Goal: Task Accomplishment & Management: Manage account settings

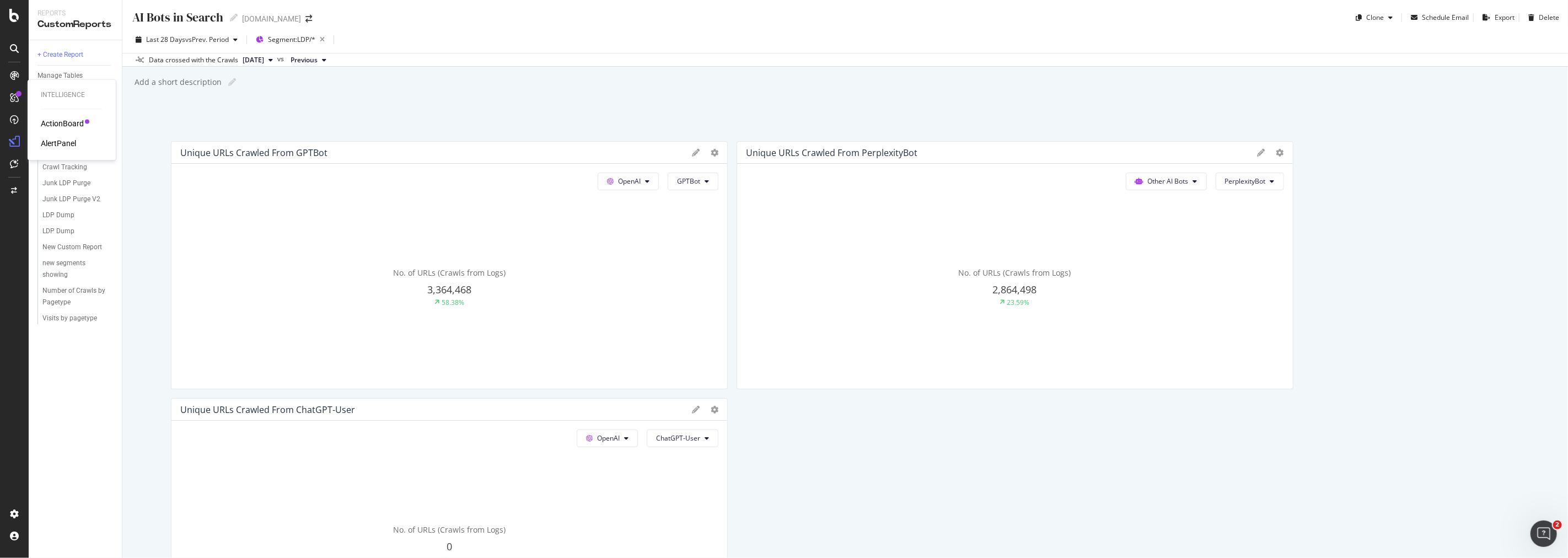
scroll to position [61, 0]
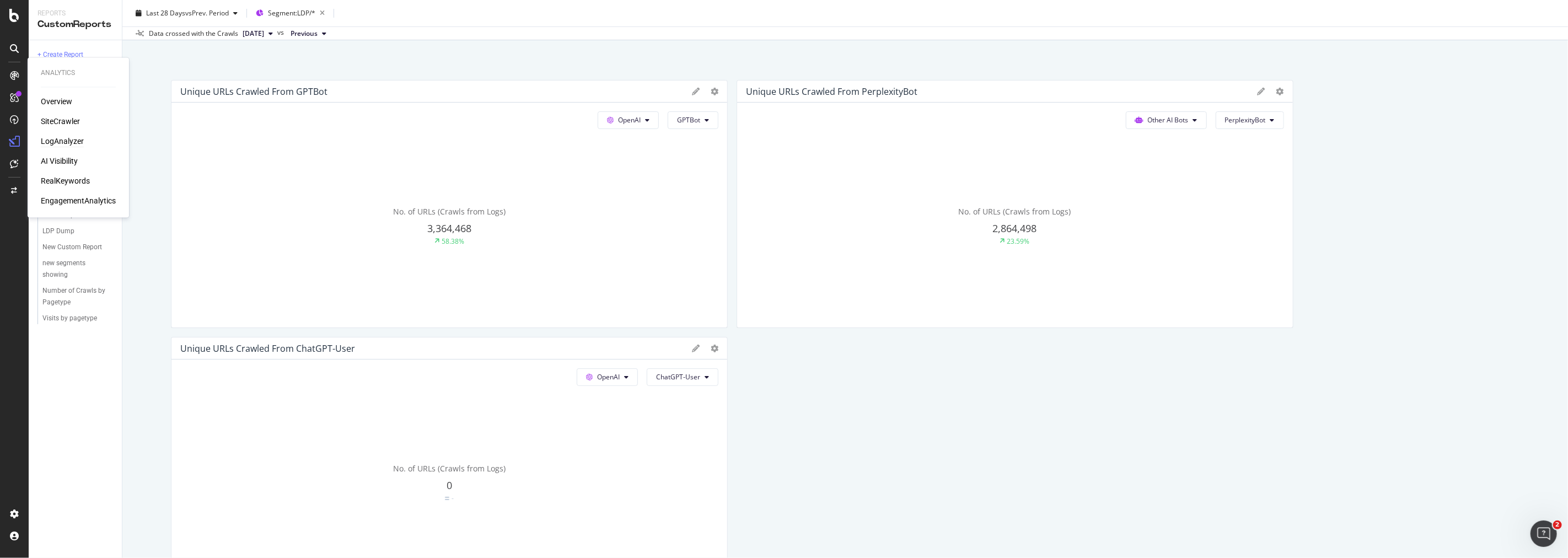
click at [54, 139] on div "LogAnalyzer" at bounding box center [62, 141] width 43 height 11
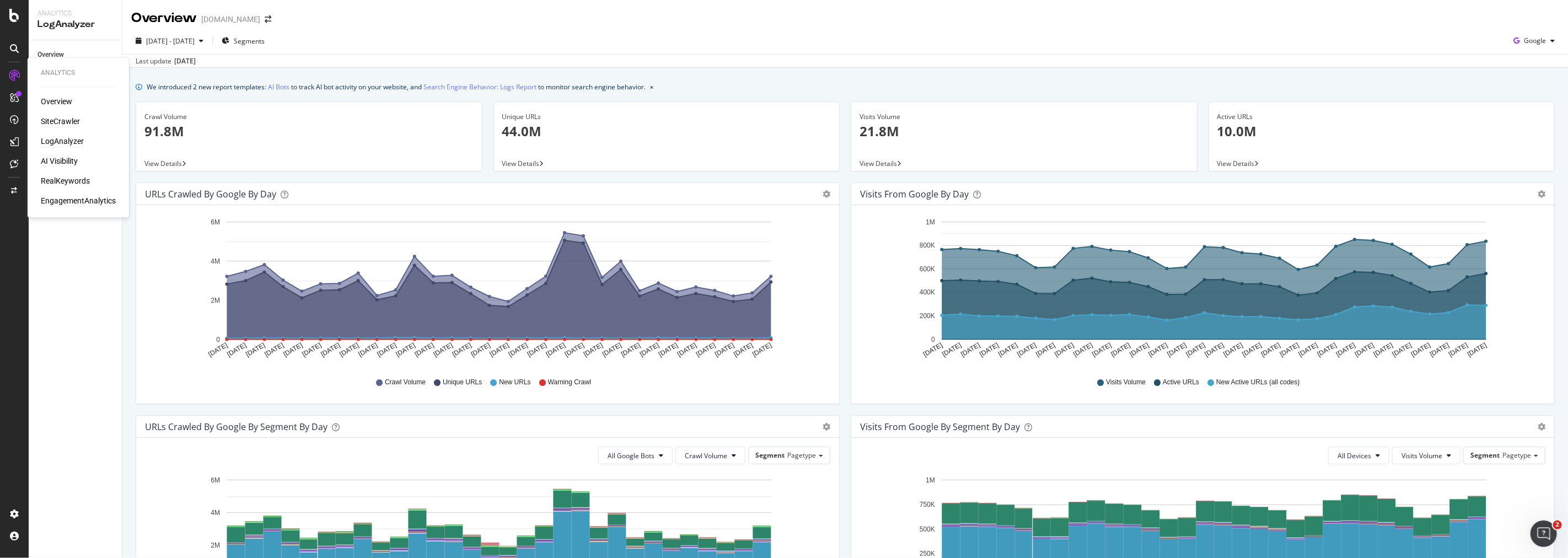
click at [59, 118] on div "SiteCrawler" at bounding box center [60, 121] width 39 height 11
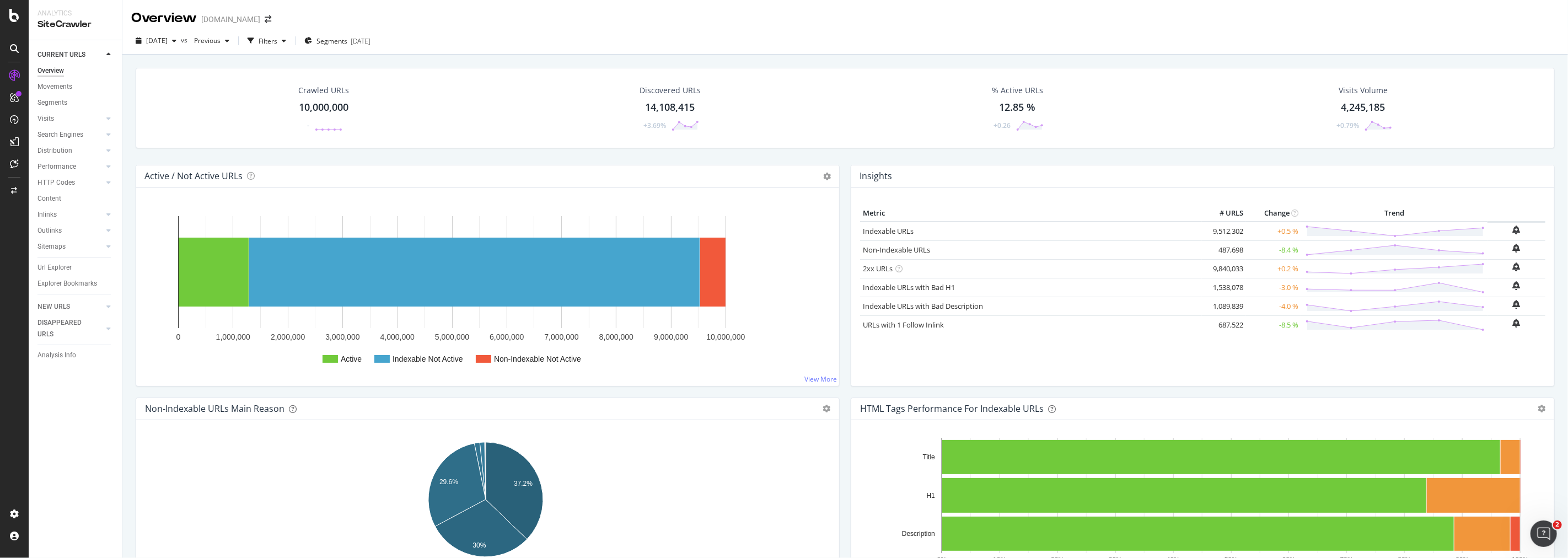
click at [15, 45] on icon at bounding box center [15, 48] width 9 height 9
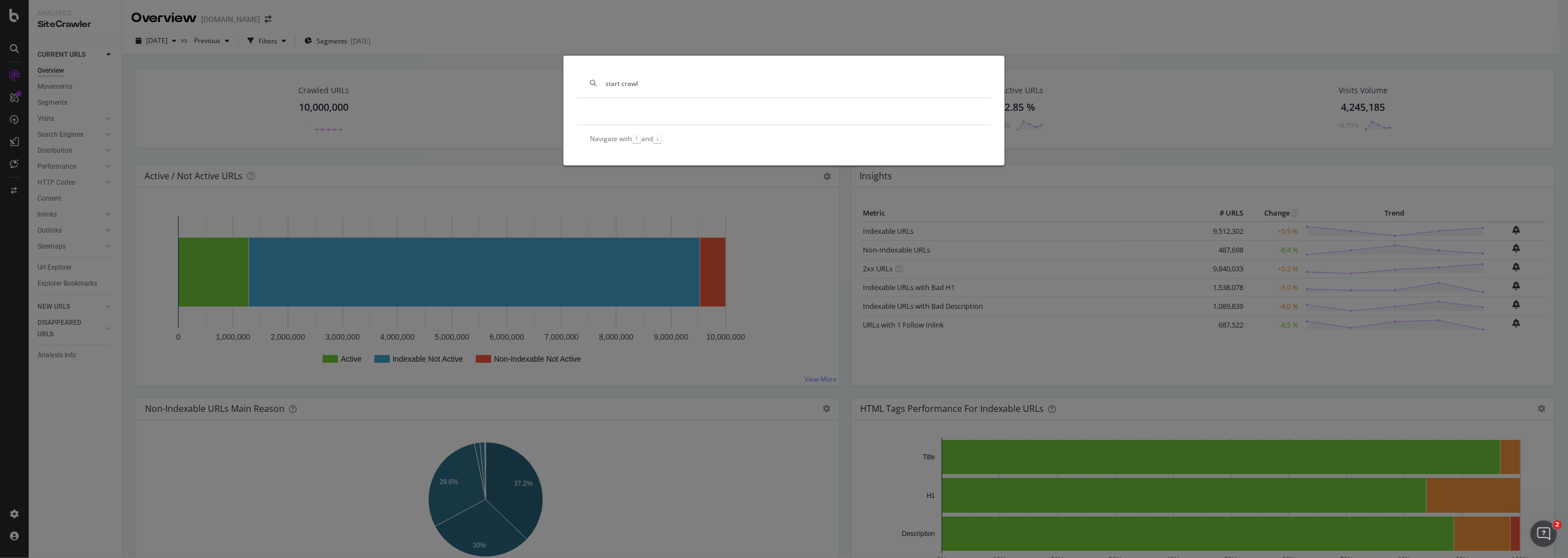
type input "start crawl"
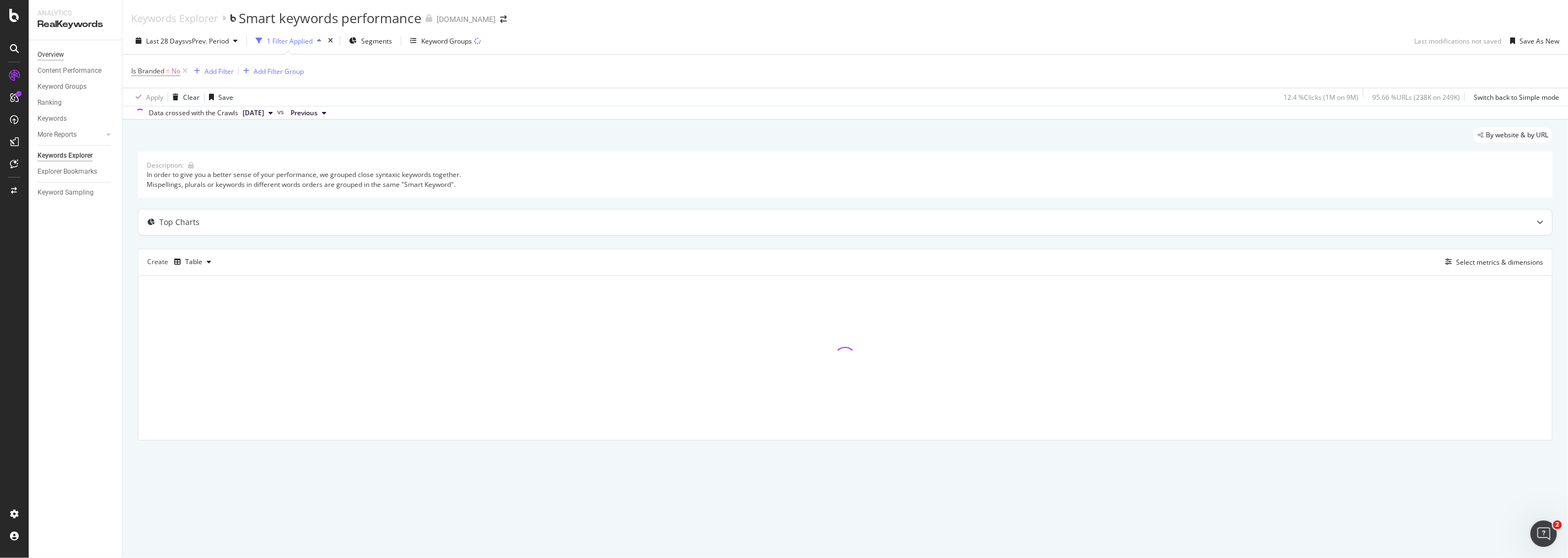
click at [38, 51] on div "Overview" at bounding box center [50, 55] width 26 height 11
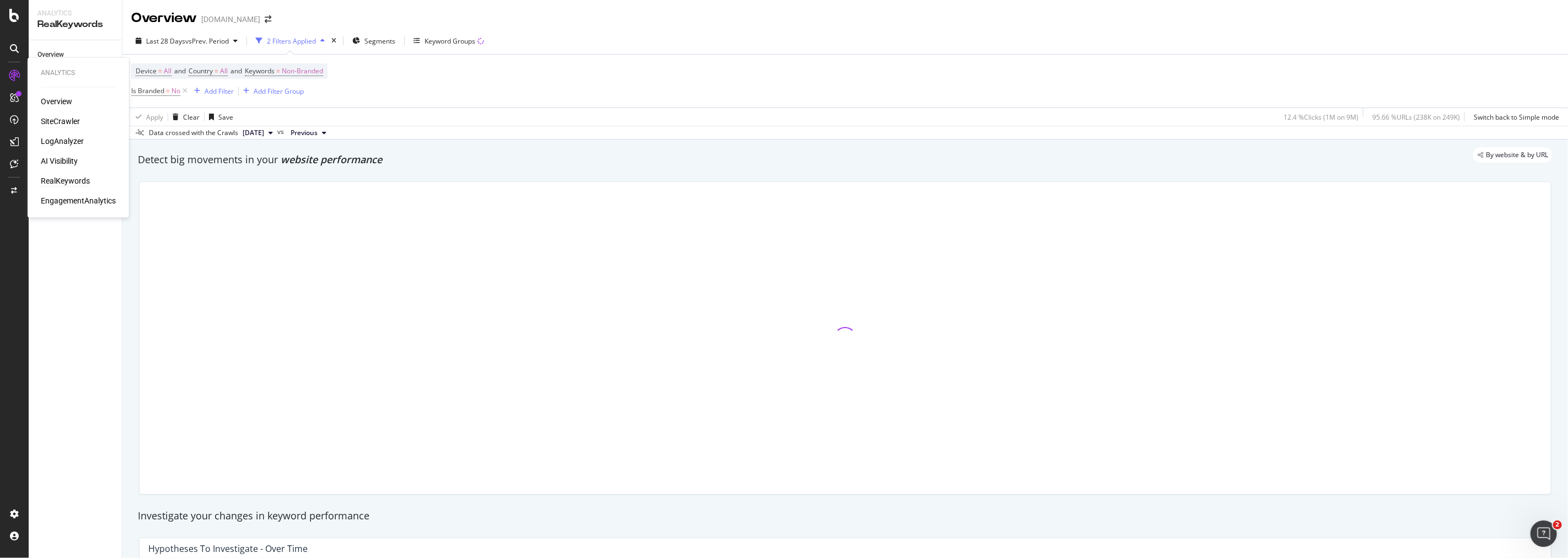
click at [47, 117] on div "SiteCrawler" at bounding box center [60, 121] width 39 height 11
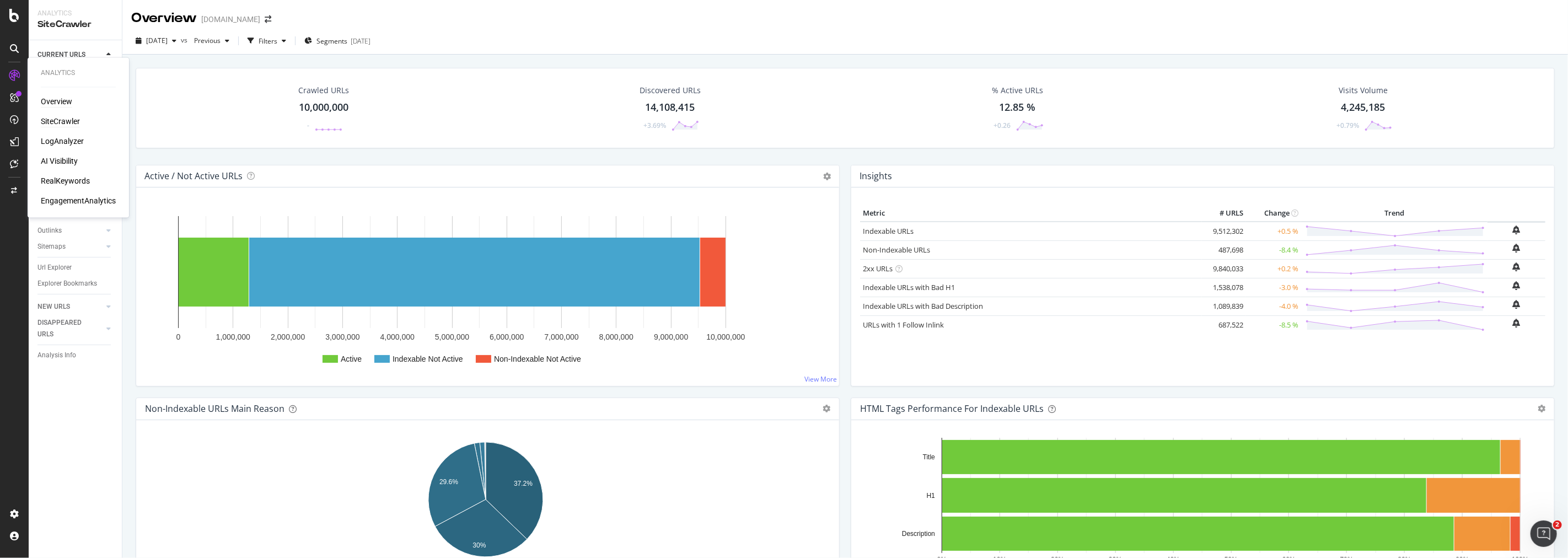
click at [63, 99] on div "Overview" at bounding box center [56, 101] width 31 height 11
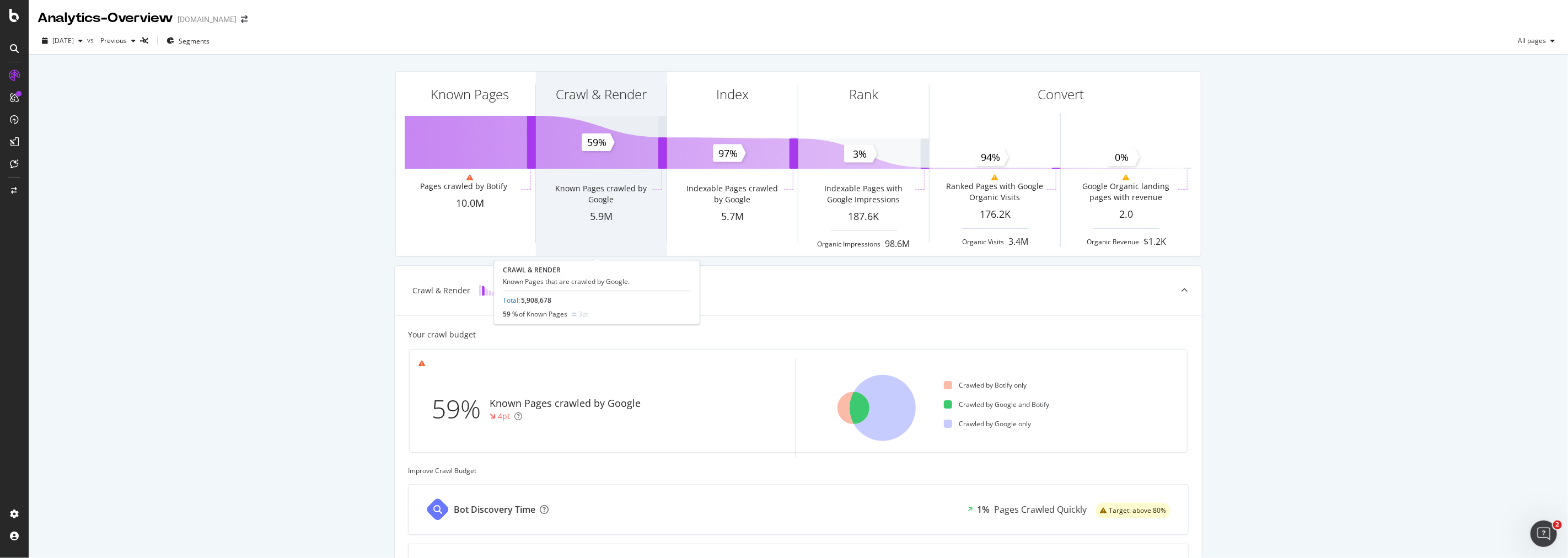
click at [634, 136] on div "Crawl & Render" at bounding box center [601, 114] width 131 height 85
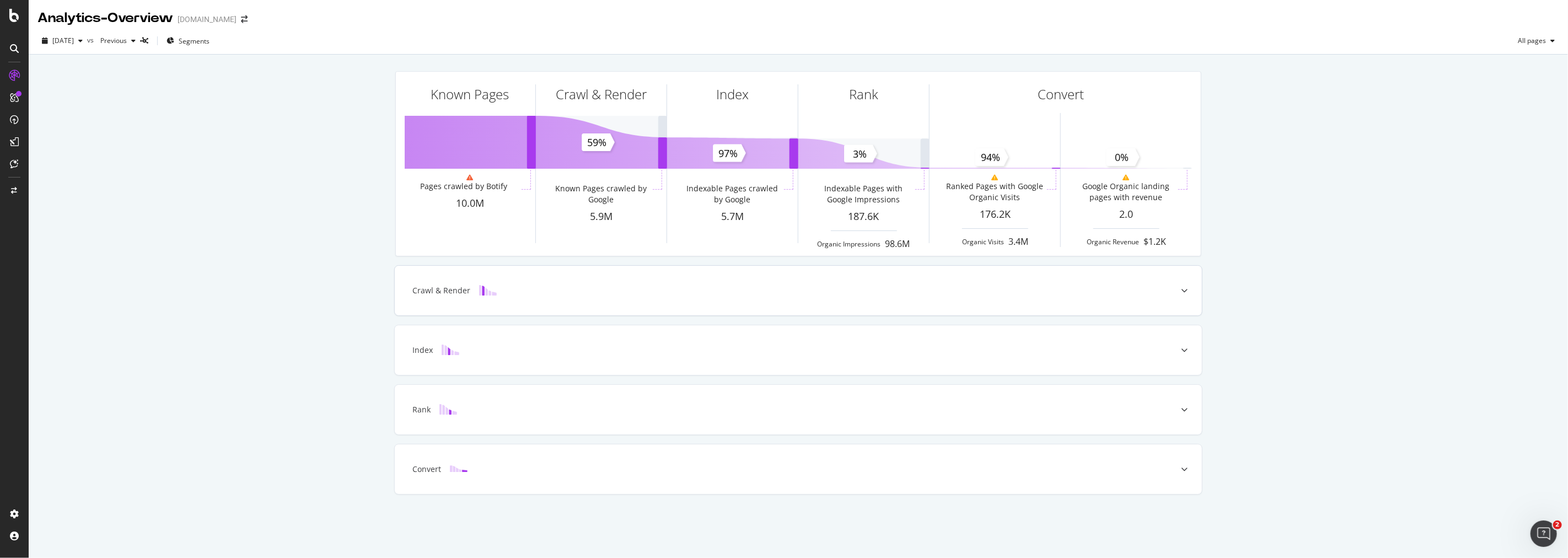
click at [470, 294] on div at bounding box center [487, 290] width 35 height 11
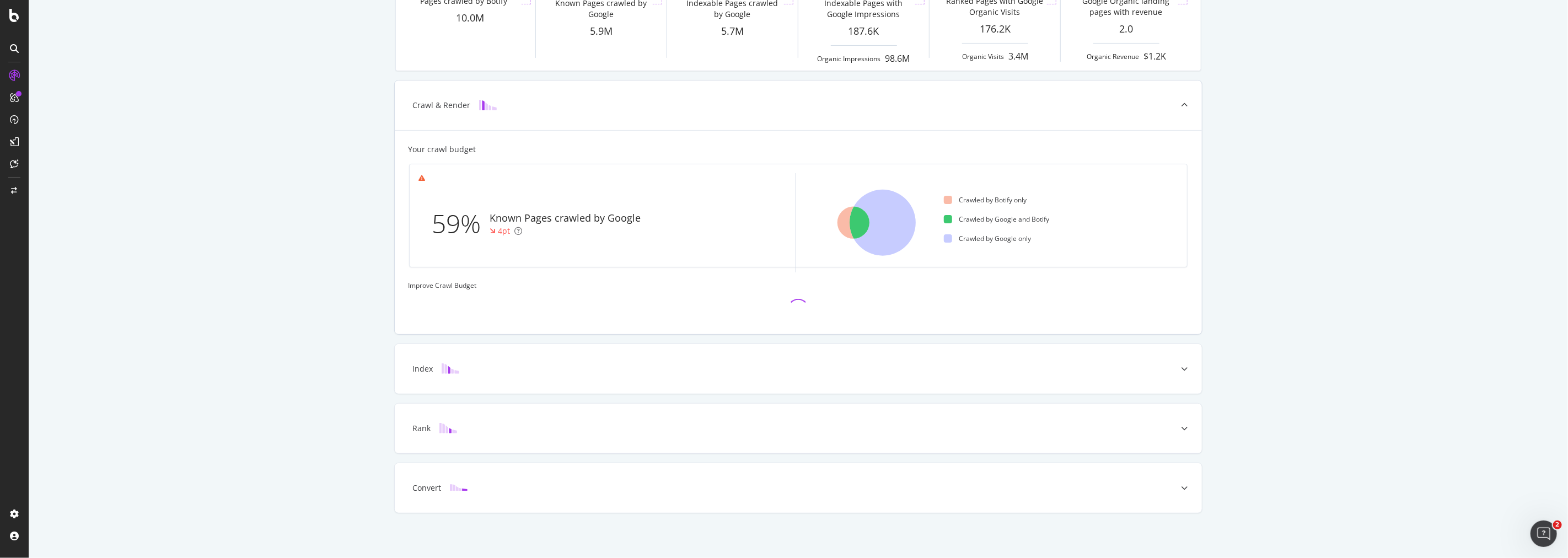
scroll to position [189, 0]
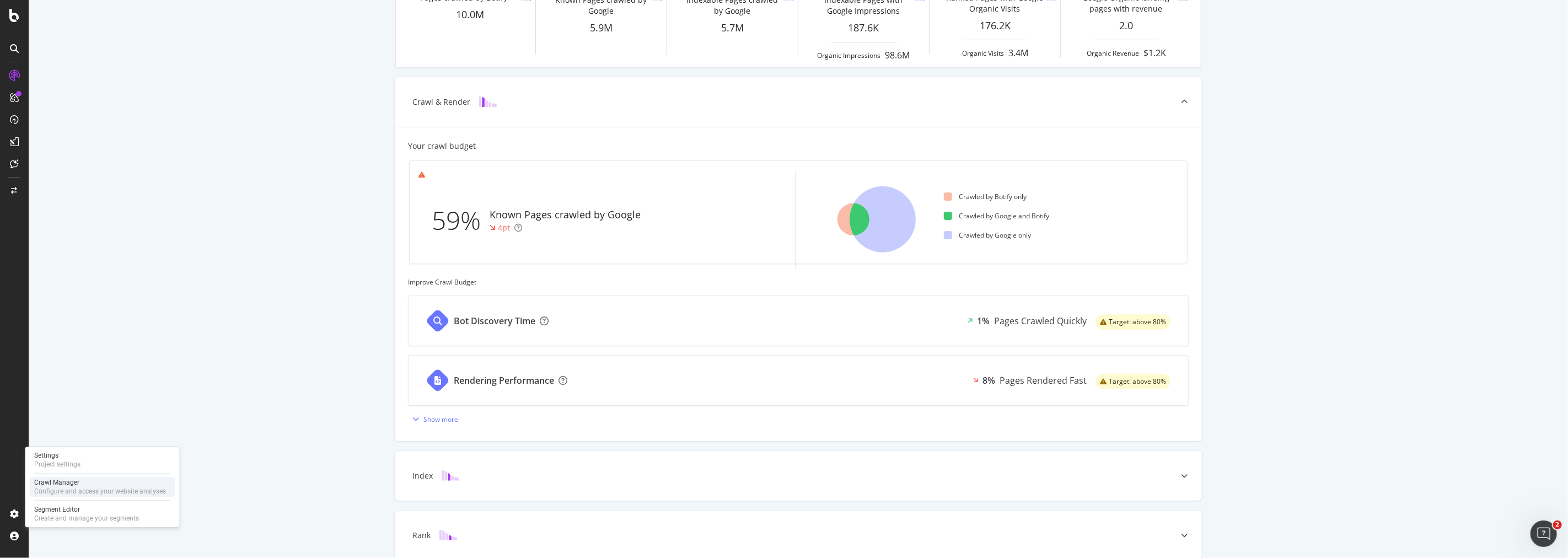
click at [69, 480] on div "Crawl Manager" at bounding box center [100, 482] width 132 height 9
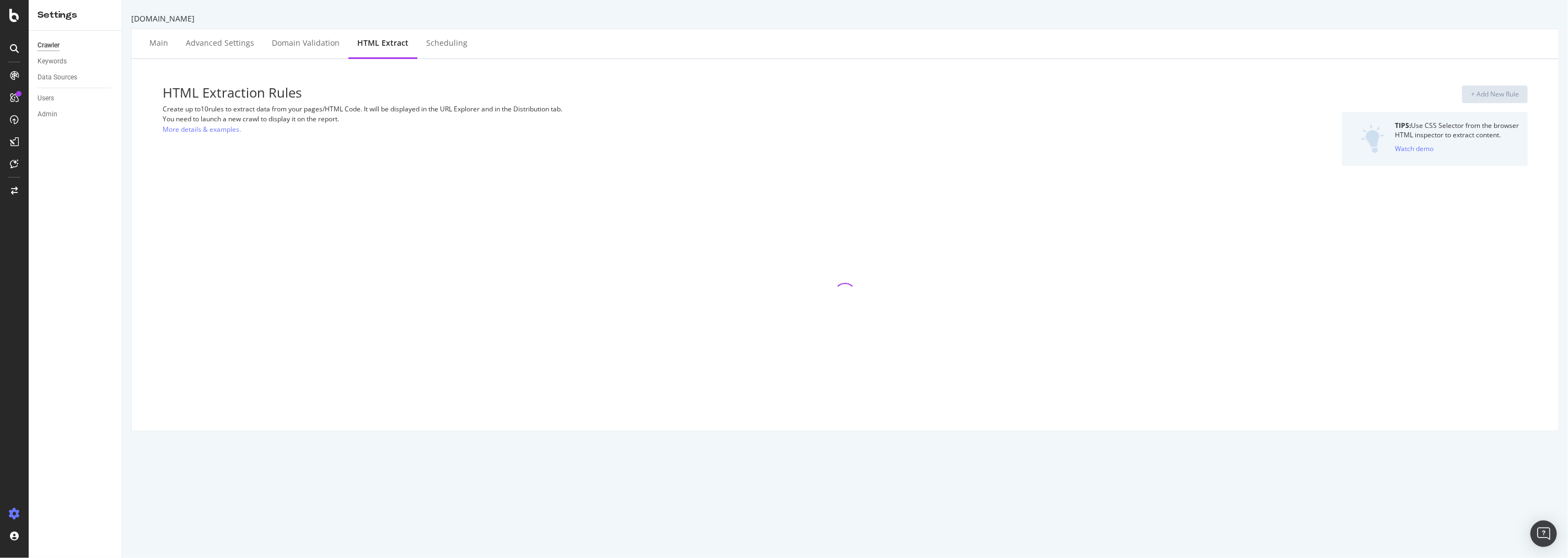
select select "i"
select select "list"
select select "exist"
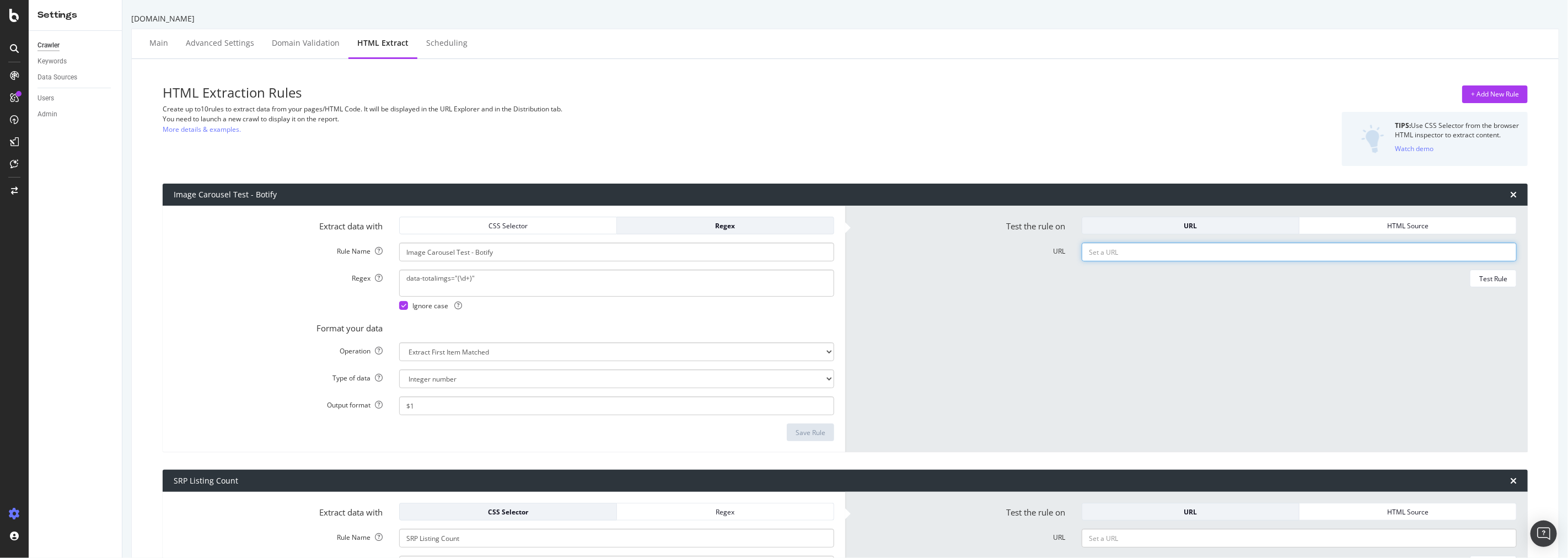
click at [1082, 250] on input "URL" at bounding box center [1299, 251] width 435 height 18
paste input "https://www.homes.com/property/1984-cortez-laguna-beach-ca/7xqy9hdr4k6fr/"
type input "https://www.homes.com/property/1984-cortez-laguna-beach-ca/7xqy9hdr4k6fr/"
click at [1479, 286] on div "Test Rule" at bounding box center [1493, 278] width 28 height 15
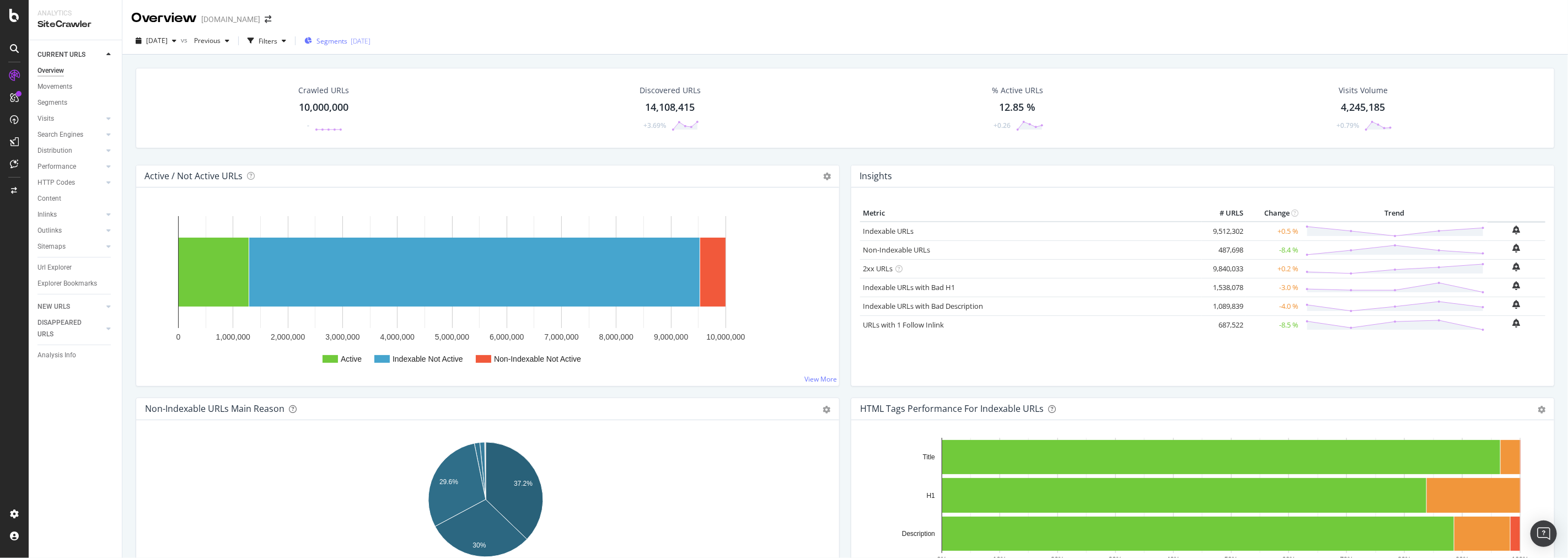
click at [344, 41] on span "Segments" at bounding box center [332, 41] width 31 height 10
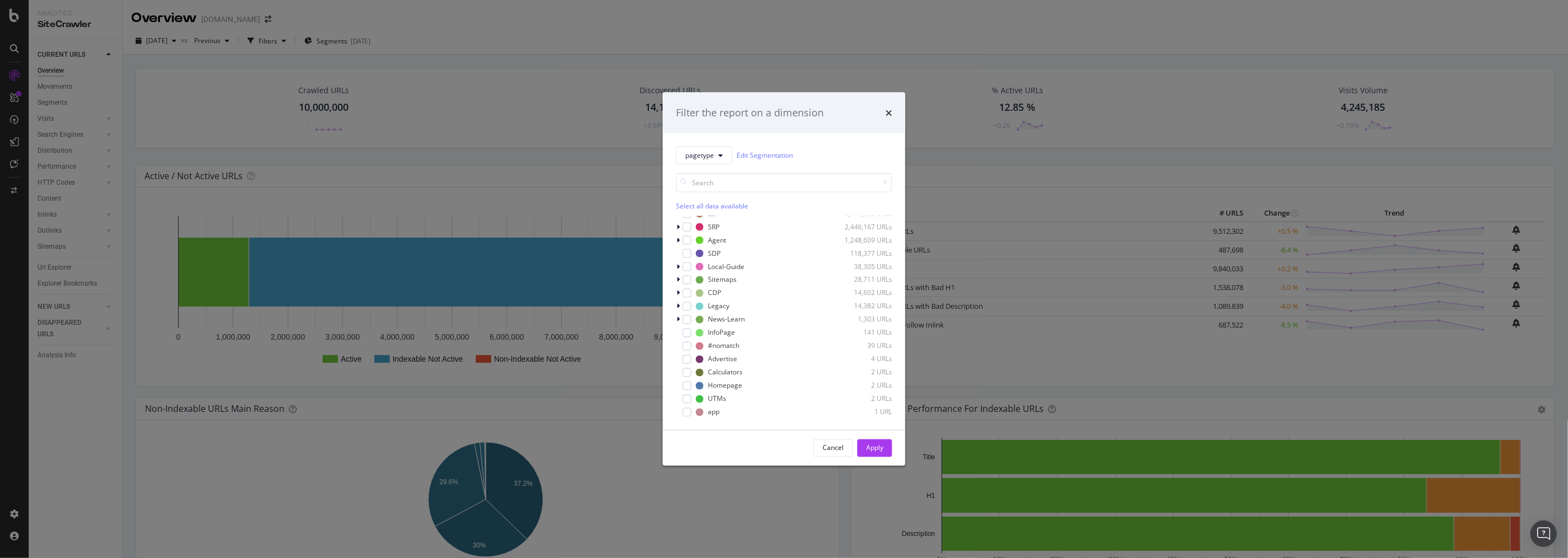
scroll to position [8, 0]
click at [887, 114] on icon "times" at bounding box center [889, 112] width 6 height 9
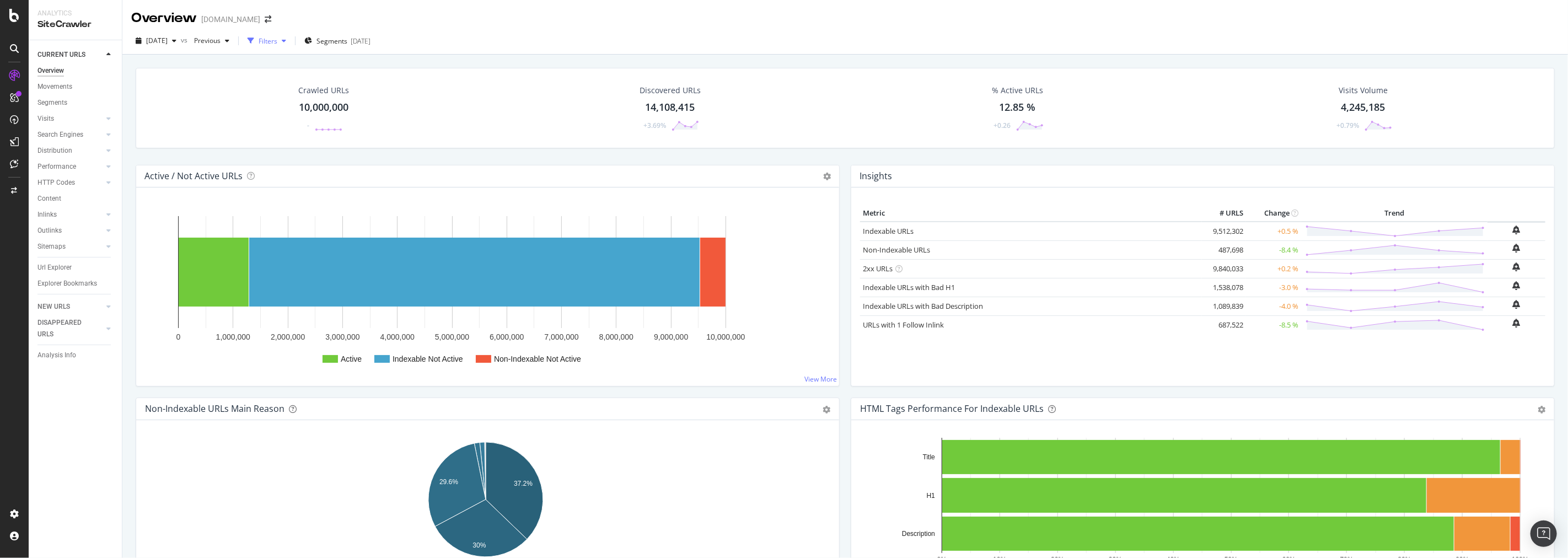
click at [286, 43] on icon "button" at bounding box center [284, 41] width 4 height 6
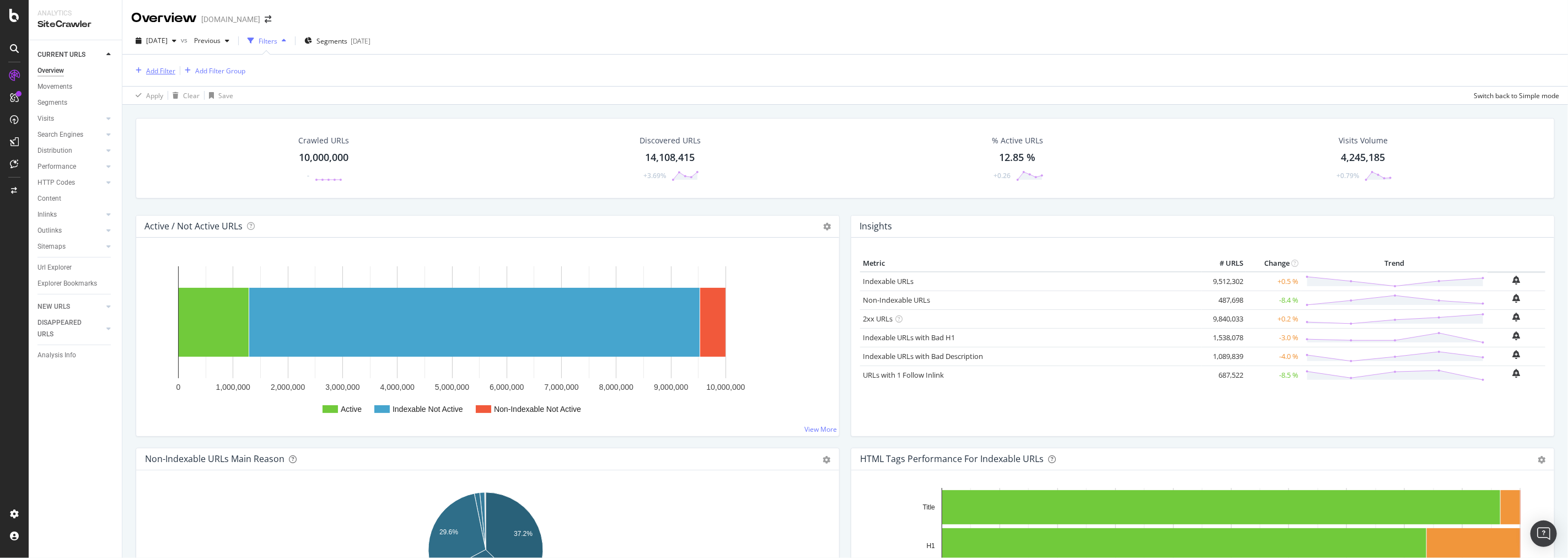
click at [172, 75] on div "Add Filter" at bounding box center [161, 71] width 29 height 10
type input "ldp"
click at [230, 147] on span "Image" at bounding box center [223, 147] width 21 height 10
click at [168, 99] on icon at bounding box center [170, 98] width 8 height 6
click at [166, 266] on div "Exists" at bounding box center [202, 264] width 118 height 14
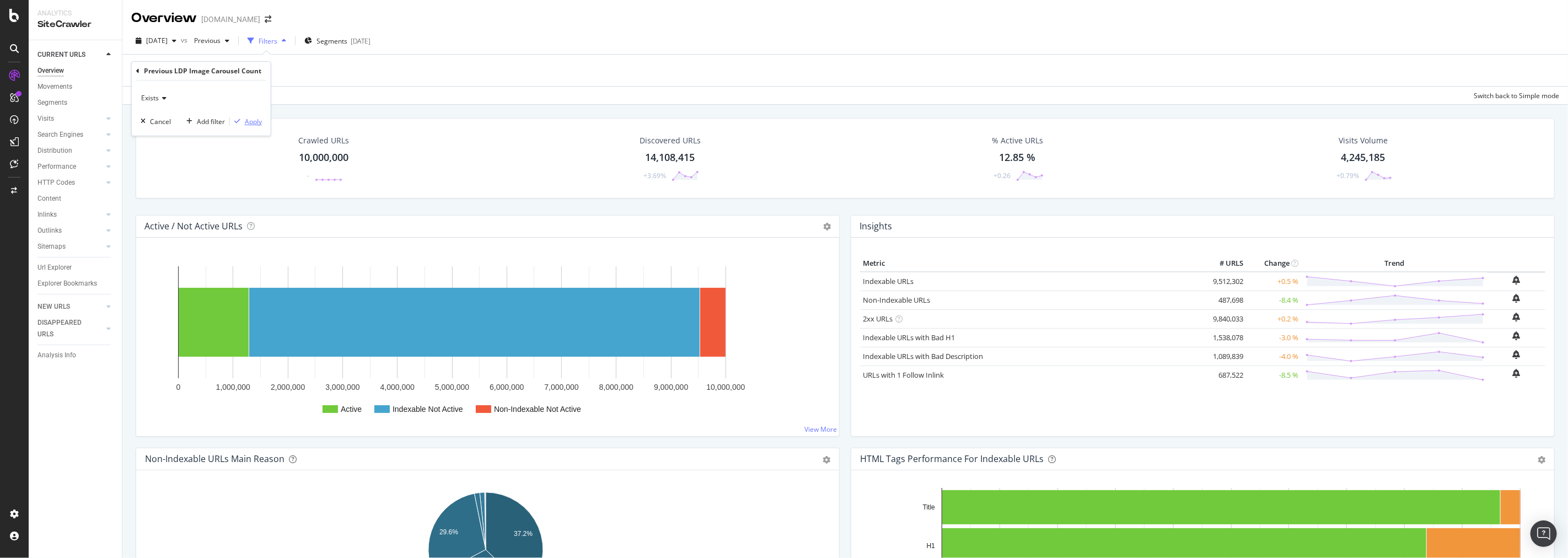
click at [254, 119] on div "Apply" at bounding box center [253, 121] width 17 height 10
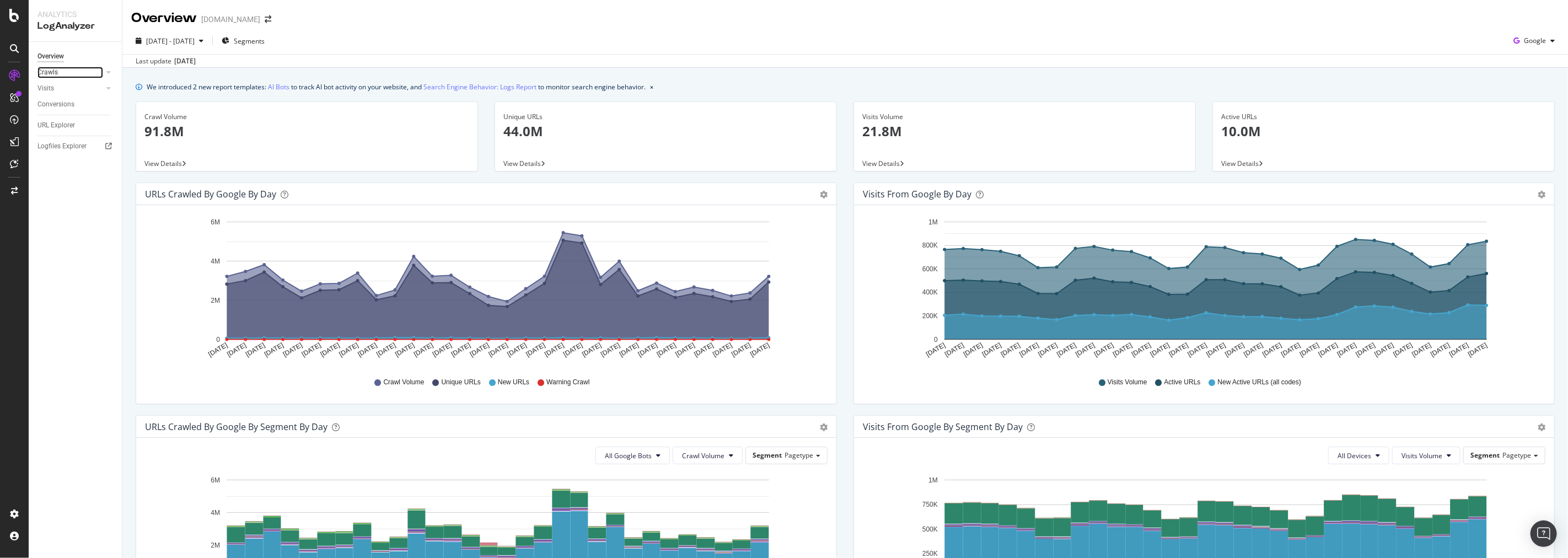
click at [79, 71] on link "Crawls" at bounding box center [70, 73] width 66 height 11
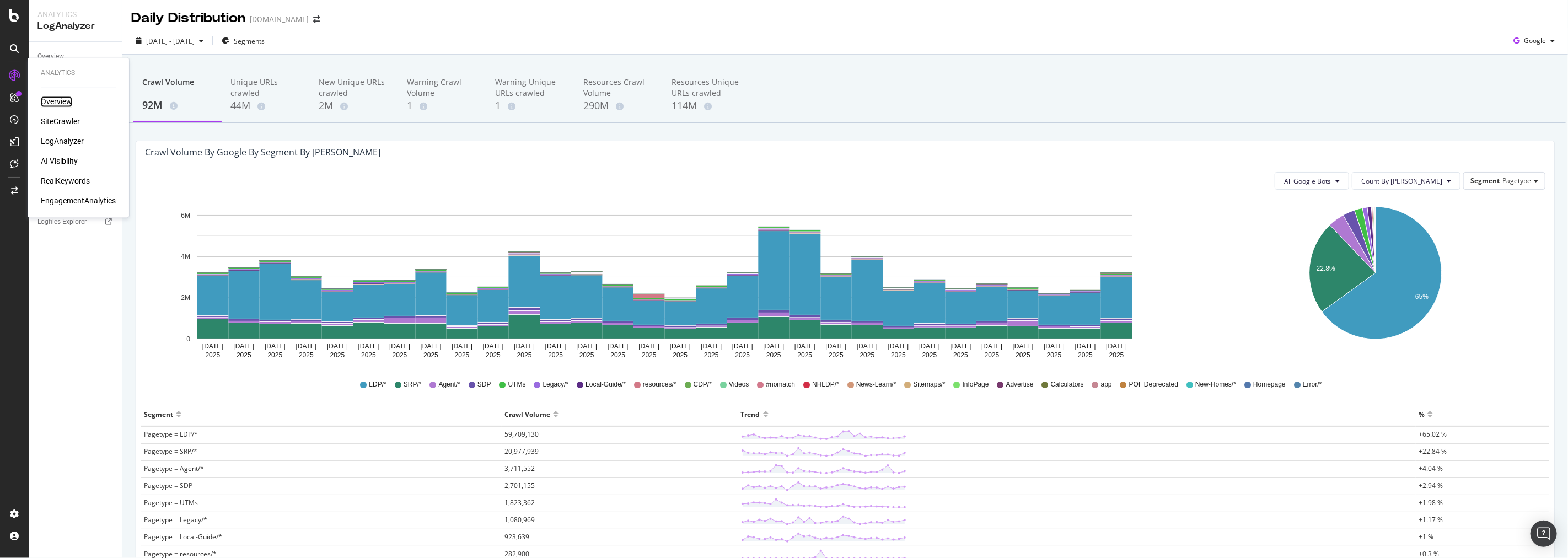
click at [47, 103] on div "Overview" at bounding box center [56, 101] width 31 height 11
